Goal: Entertainment & Leisure: Browse casually

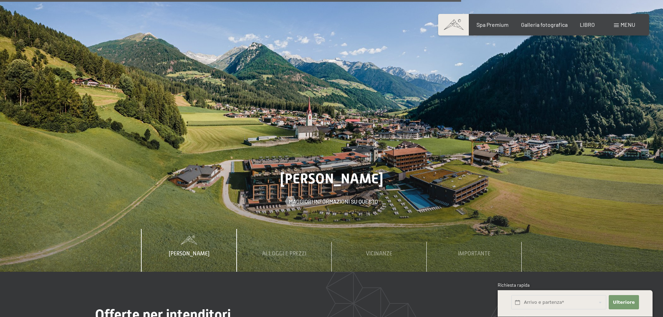
scroll to position [2464, 0]
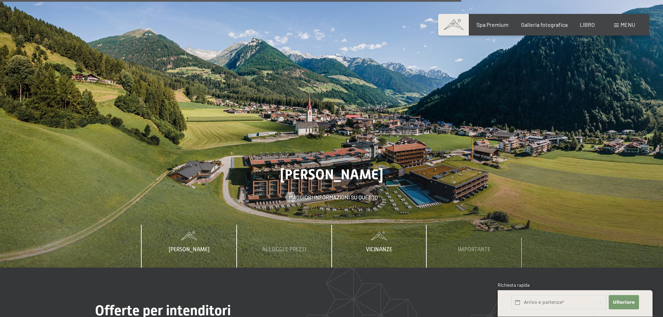
click at [380, 246] on font "Vicinanze" at bounding box center [379, 249] width 26 height 6
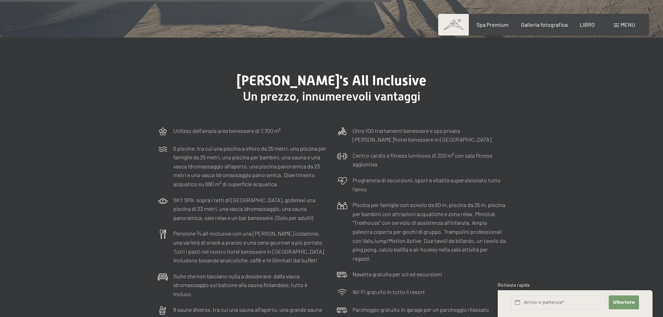
scroll to position [2090, 0]
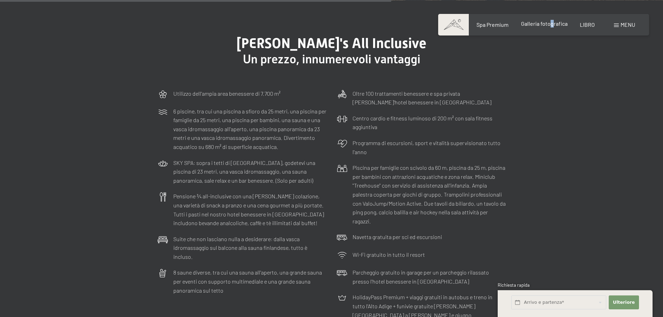
click at [552, 27] on div "Galleria fotografica" at bounding box center [544, 24] width 47 height 8
click at [532, 25] on font "Galleria fotografica" at bounding box center [544, 23] width 47 height 7
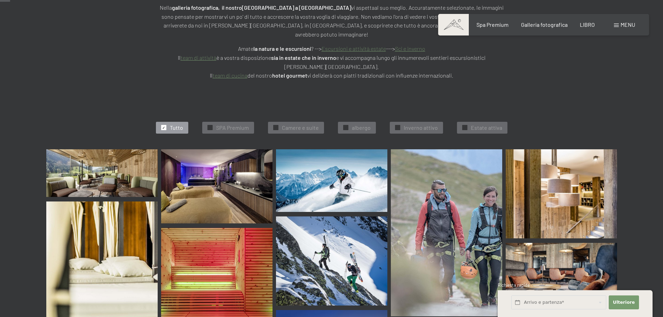
click at [126, 174] on img at bounding box center [101, 173] width 111 height 48
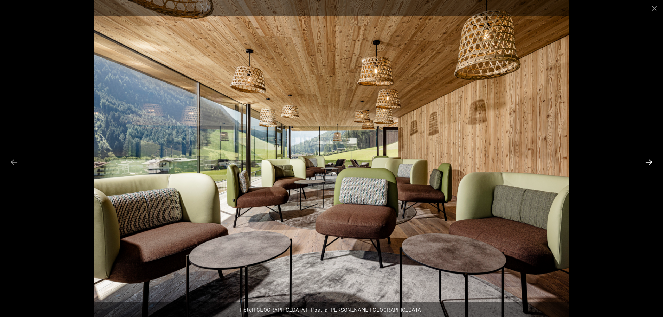
click at [651, 162] on button "Diapositiva successiva" at bounding box center [648, 162] width 15 height 14
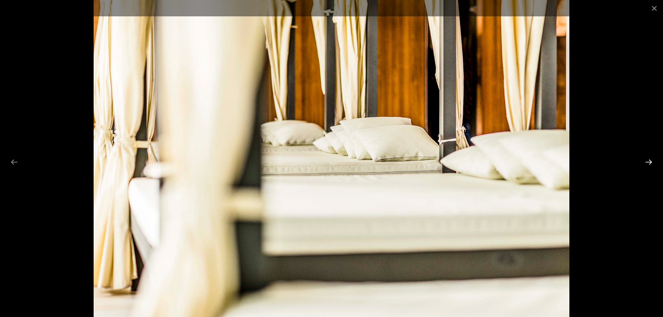
click at [651, 162] on button "Diapositiva successiva" at bounding box center [648, 162] width 15 height 14
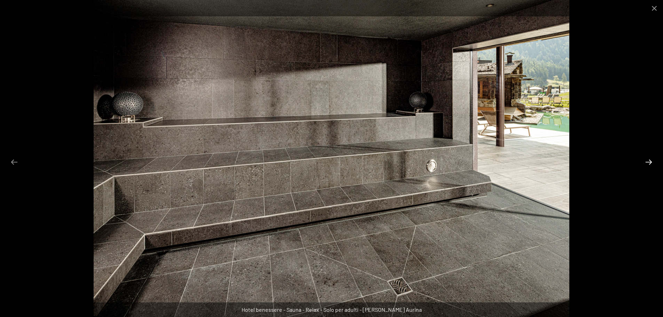
click at [651, 162] on button "Diapositiva successiva" at bounding box center [648, 162] width 15 height 14
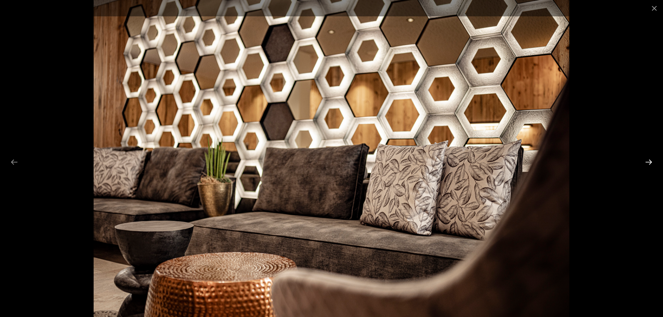
click at [651, 162] on button "Diapositiva successiva" at bounding box center [648, 162] width 15 height 14
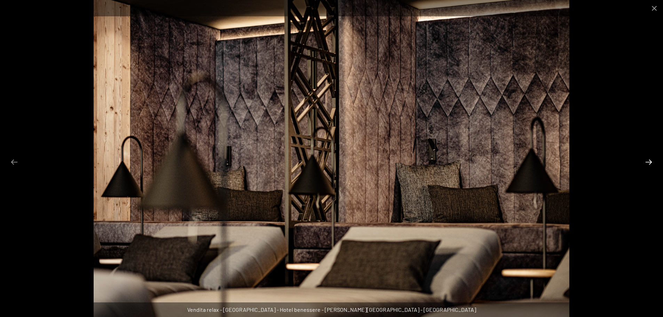
click at [651, 162] on button "Diapositiva successiva" at bounding box center [648, 162] width 15 height 14
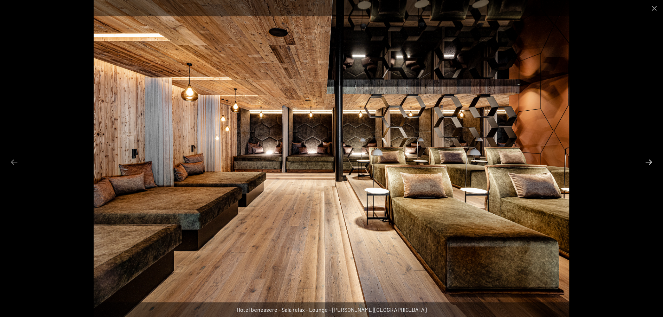
click at [652, 161] on button "Diapositiva successiva" at bounding box center [648, 162] width 15 height 14
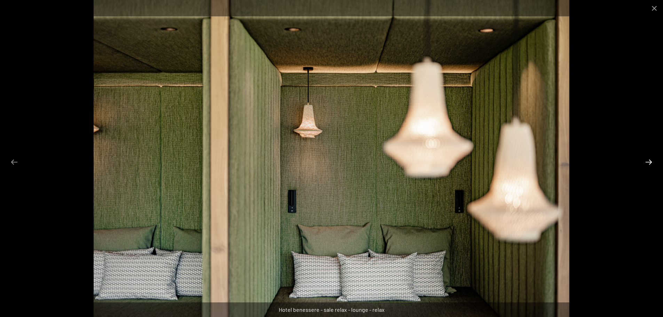
click at [652, 161] on button "Diapositiva successiva" at bounding box center [648, 162] width 15 height 14
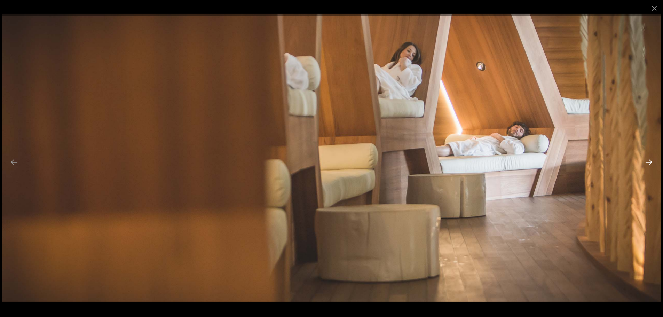
click at [652, 161] on button "Diapositiva successiva" at bounding box center [648, 162] width 15 height 14
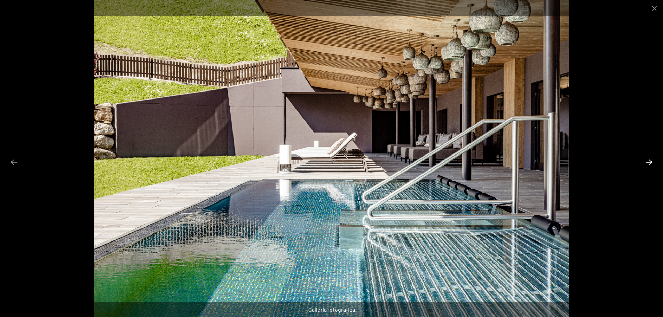
click at [652, 161] on button "Diapositiva successiva" at bounding box center [648, 162] width 15 height 14
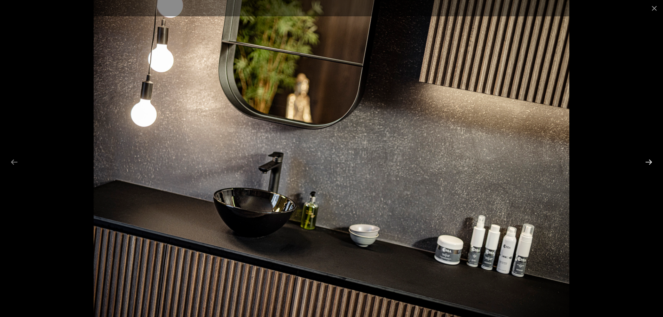
click at [652, 161] on button "Diapositiva successiva" at bounding box center [648, 162] width 15 height 14
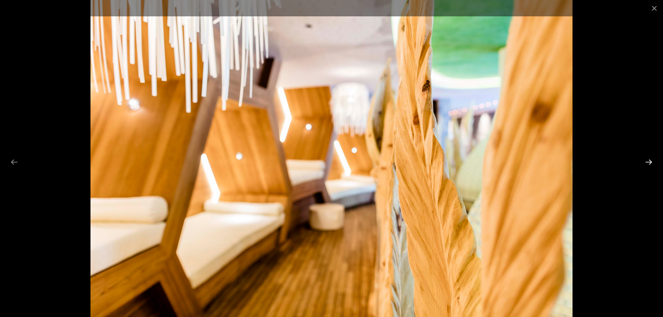
click at [652, 161] on button "Diapositiva successiva" at bounding box center [648, 162] width 15 height 14
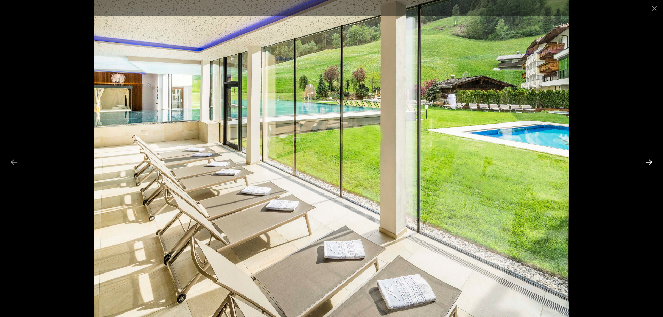
click at [650, 162] on button "Diapositiva successiva" at bounding box center [648, 162] width 15 height 14
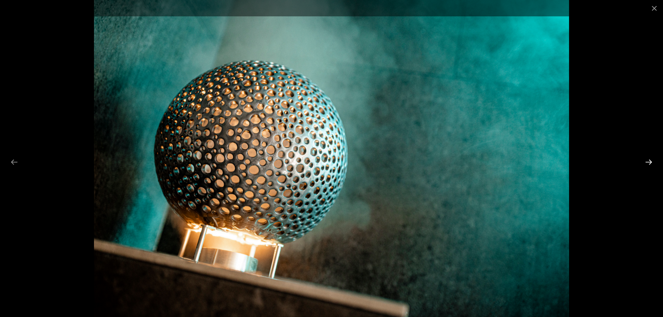
click at [650, 162] on button "Diapositiva successiva" at bounding box center [648, 162] width 15 height 14
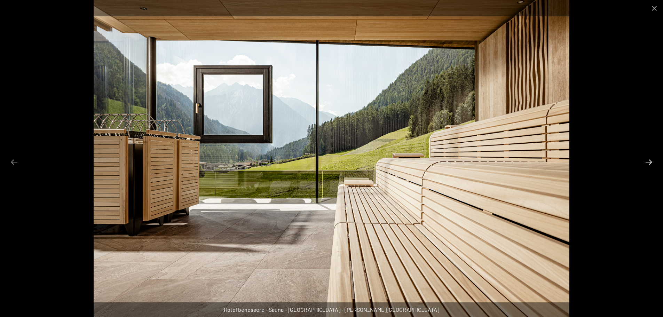
click at [650, 164] on button "Diapositiva successiva" at bounding box center [648, 162] width 15 height 14
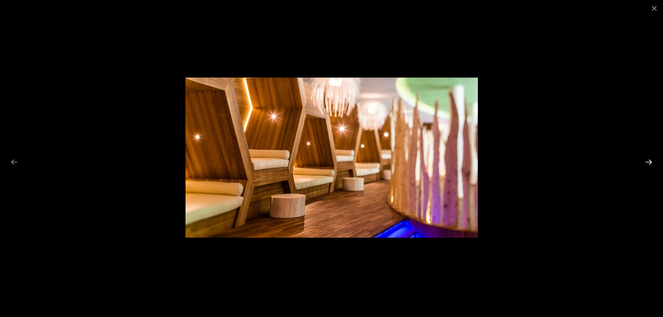
click at [648, 164] on button "Diapositiva successiva" at bounding box center [648, 162] width 15 height 14
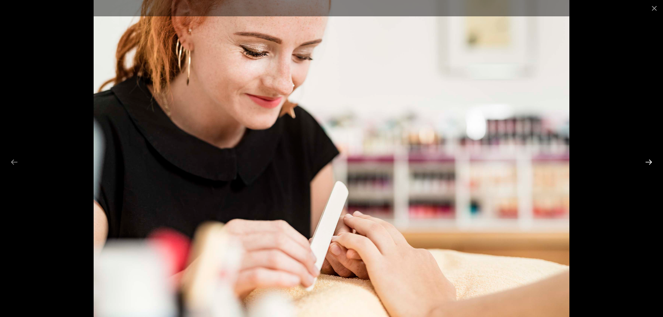
click at [649, 162] on button "Diapositiva successiva" at bounding box center [648, 162] width 15 height 14
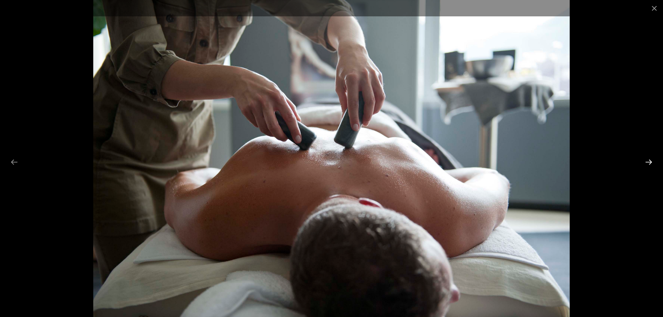
click at [649, 162] on button "Diapositiva successiva" at bounding box center [648, 162] width 15 height 14
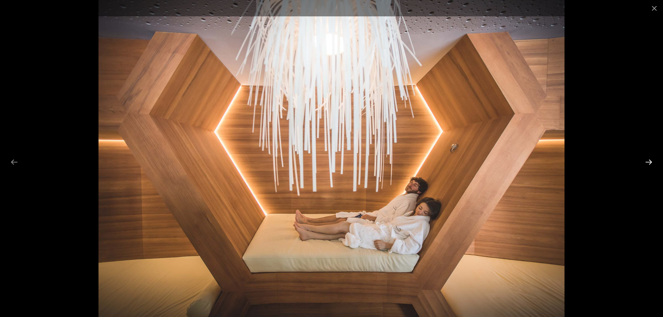
click at [649, 162] on button "Diapositiva successiva" at bounding box center [648, 162] width 15 height 14
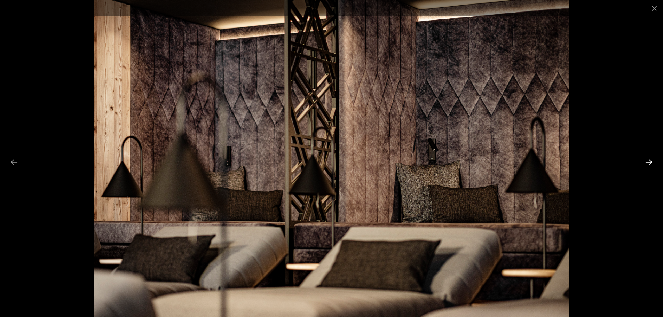
click at [645, 161] on button "Diapositiva successiva" at bounding box center [648, 162] width 15 height 14
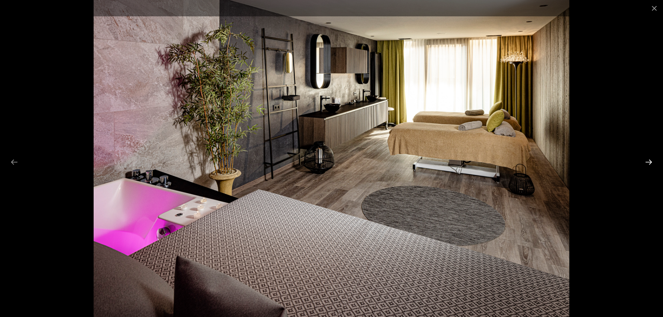
click at [645, 161] on button "Diapositiva successiva" at bounding box center [648, 162] width 15 height 14
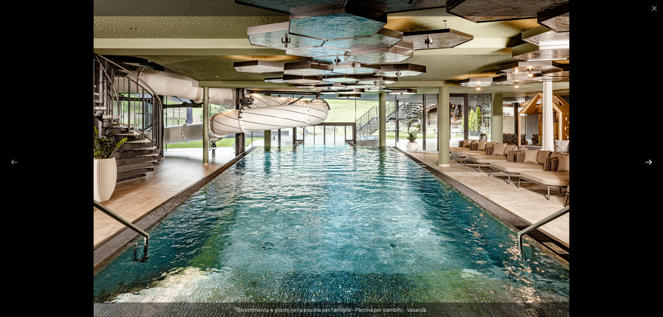
click at [645, 162] on button "Diapositiva successiva" at bounding box center [648, 162] width 15 height 14
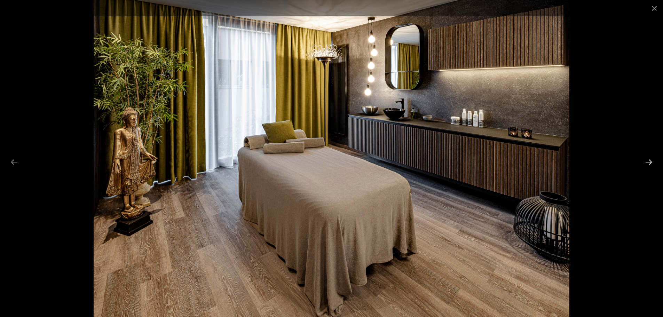
click at [647, 160] on button "Diapositiva successiva" at bounding box center [648, 162] width 15 height 14
